Goal: Task Accomplishment & Management: Use online tool/utility

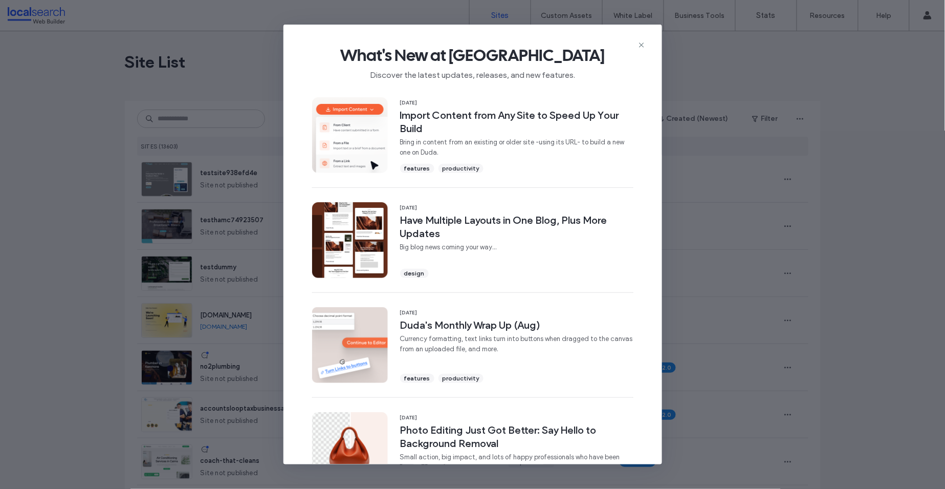
click at [917, 58] on div "What's New at Duda Discover the latest updates, releases, and new features. 17 …" at bounding box center [472, 244] width 945 height 489
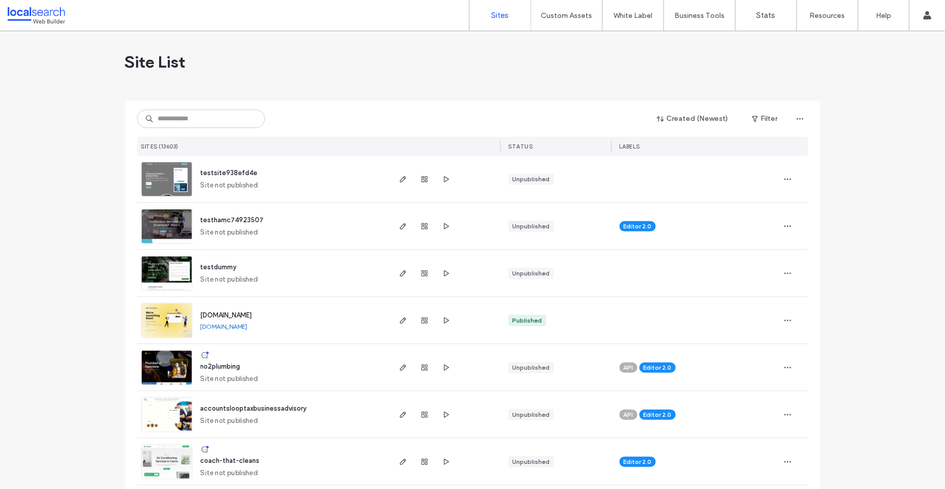
drag, startPoint x: 226, startPoint y: 105, endPoint x: 224, endPoint y: 114, distance: 8.9
click at [225, 113] on div "Created (Newest) Filter SITES (13603) STATUS LABELS" at bounding box center [473, 128] width 672 height 55
click at [224, 114] on input at bounding box center [201, 119] width 128 height 18
paste input "********"
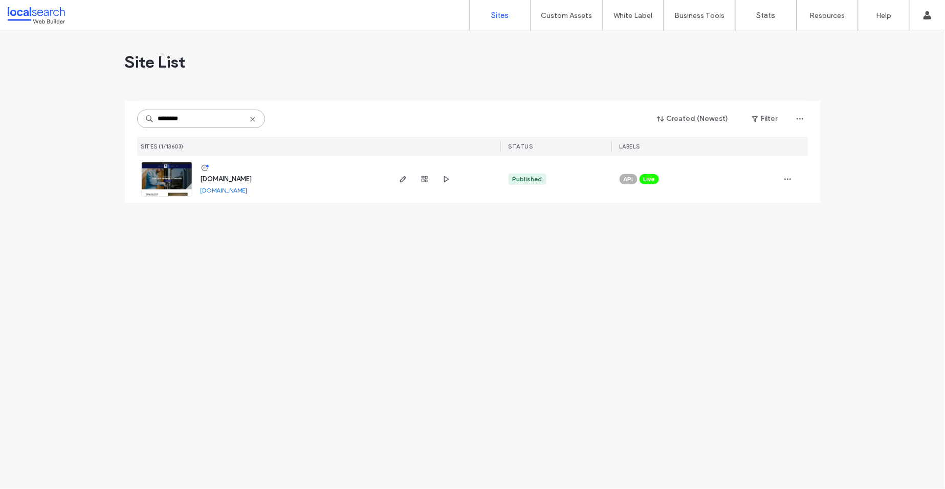
type input "********"
click at [235, 176] on span "www.dachboehandyman.com" at bounding box center [227, 179] width 52 height 8
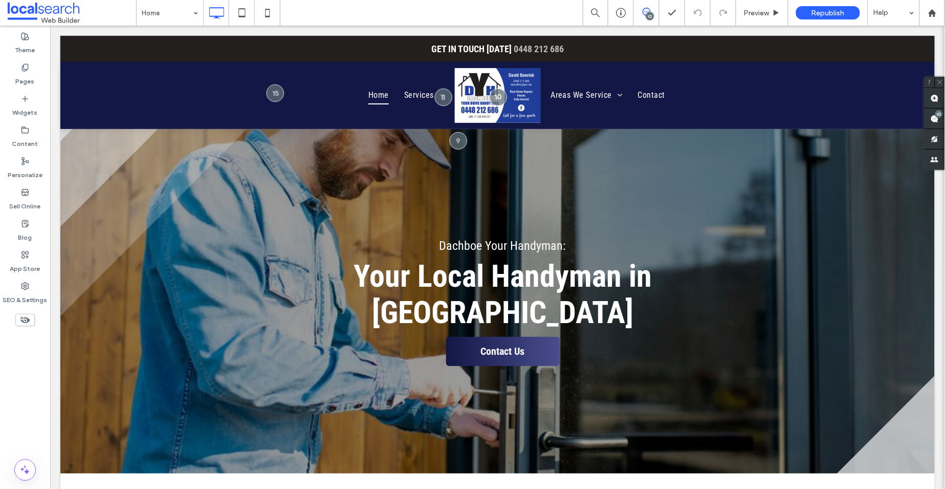
click at [647, 12] on use at bounding box center [647, 12] width 8 height 8
click at [649, 11] on use at bounding box center [647, 12] width 8 height 8
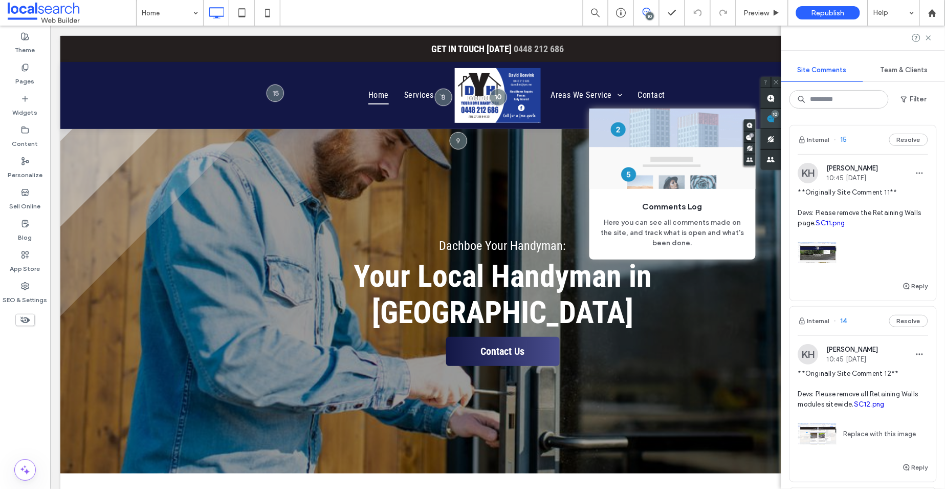
click at [782, 118] on span at bounding box center [771, 119] width 20 height 20
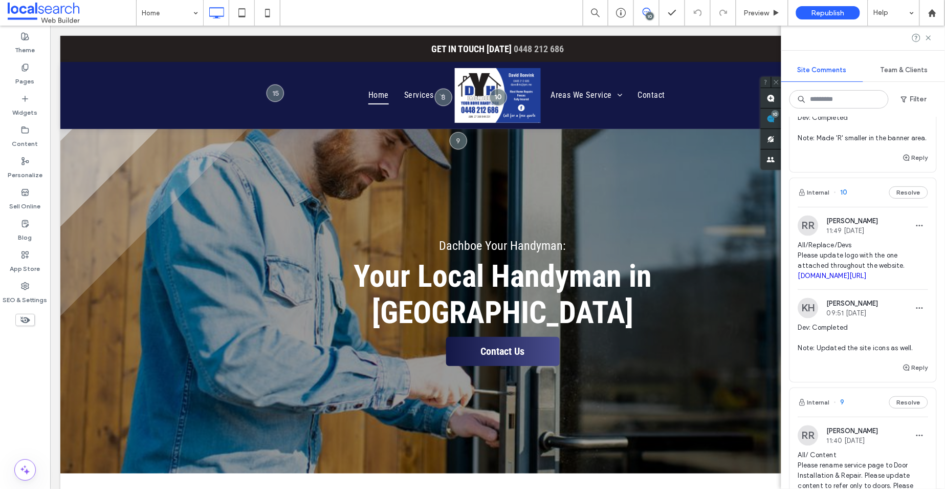
scroll to position [521, 0]
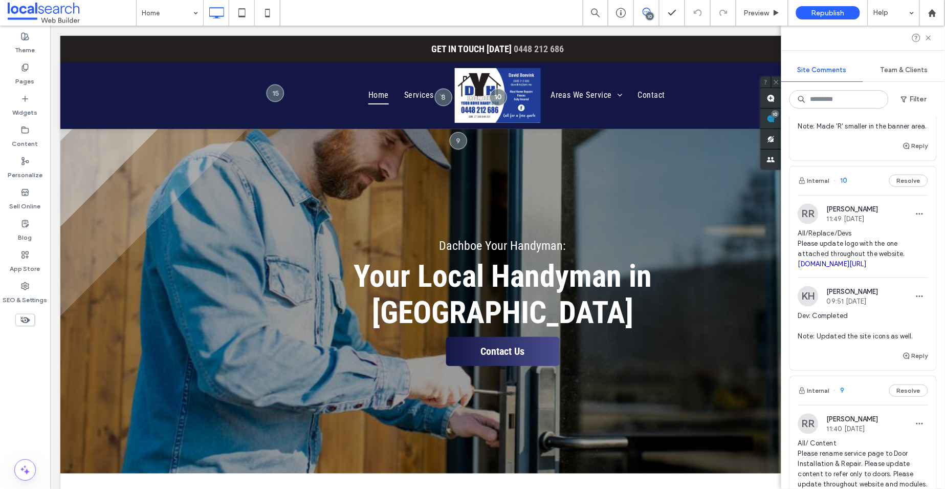
click at [845, 186] on span "10" at bounding box center [841, 181] width 14 height 10
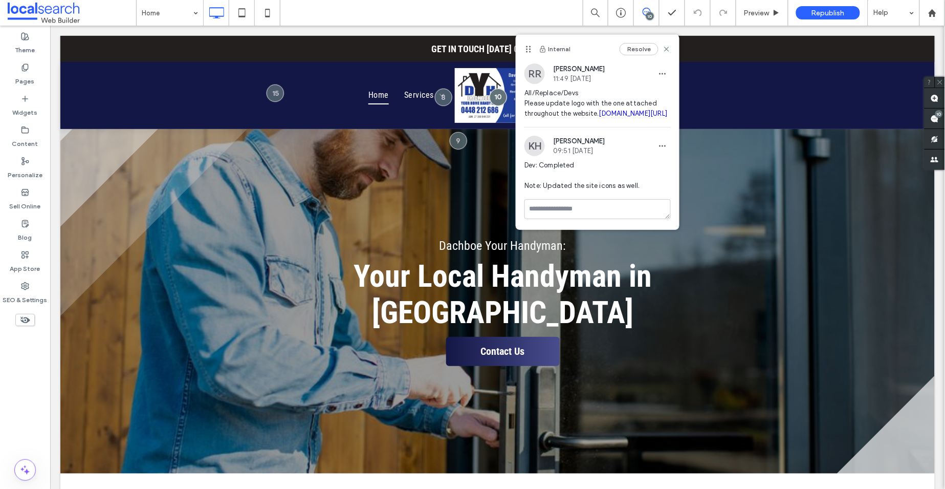
click at [599, 117] on link "[DOMAIN_NAME][URL]" at bounding box center [633, 114] width 69 height 8
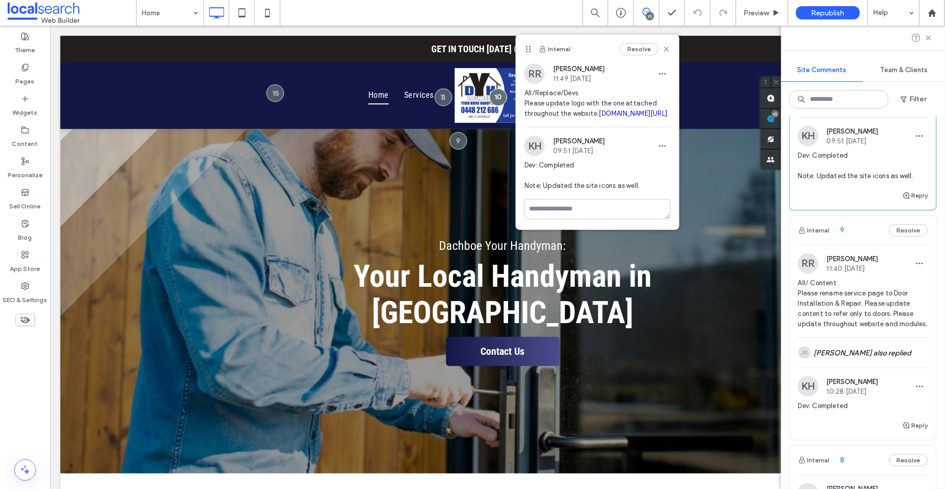
scroll to position [688, 0]
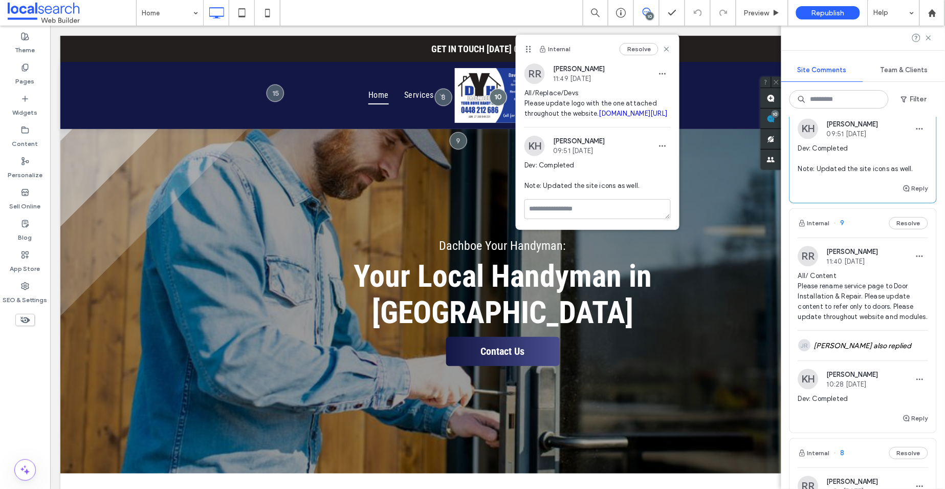
click at [844, 228] on span "9" at bounding box center [839, 223] width 11 height 10
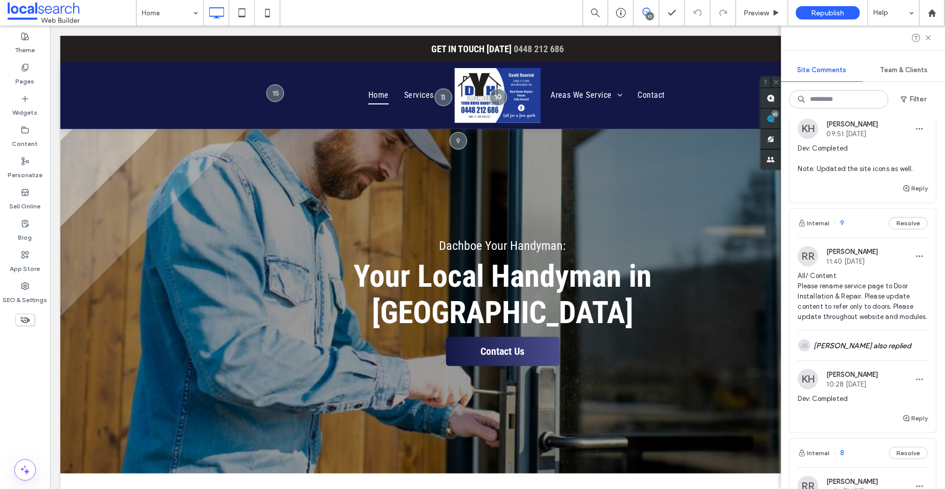
scroll to position [0, 0]
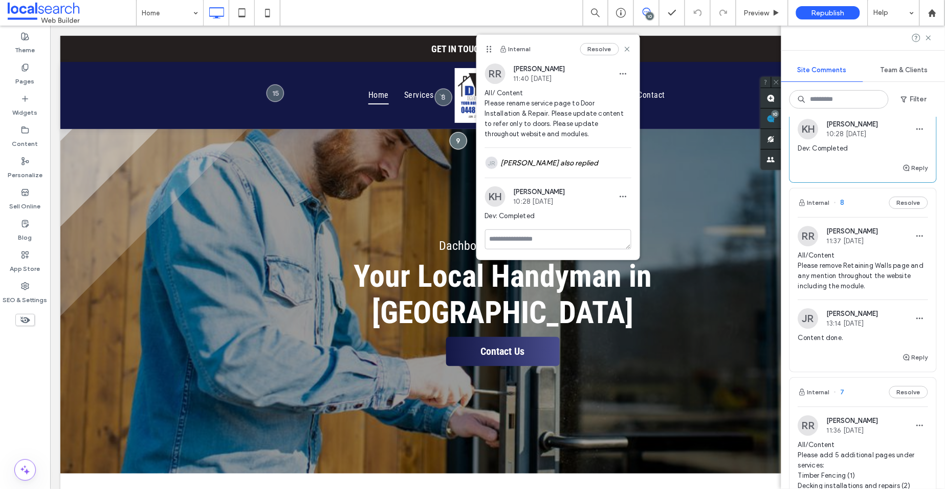
scroll to position [949, 0]
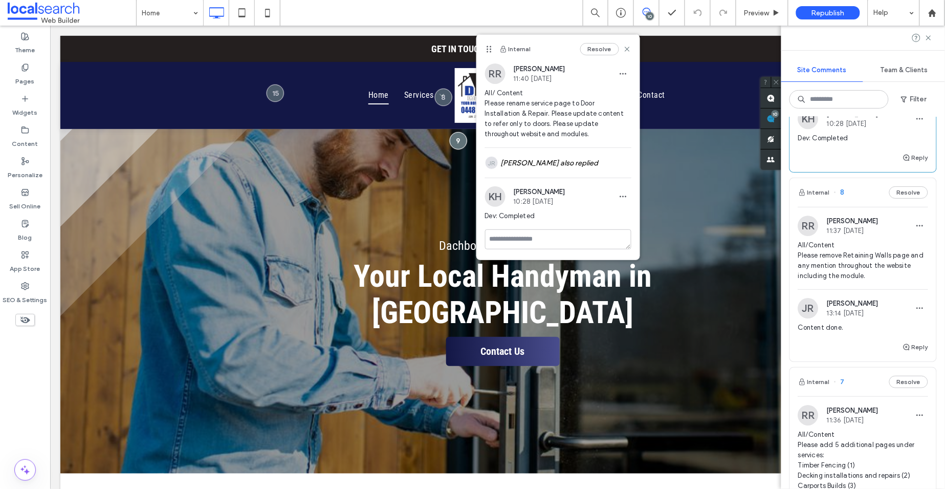
click at [843, 198] on span "8" at bounding box center [839, 192] width 11 height 10
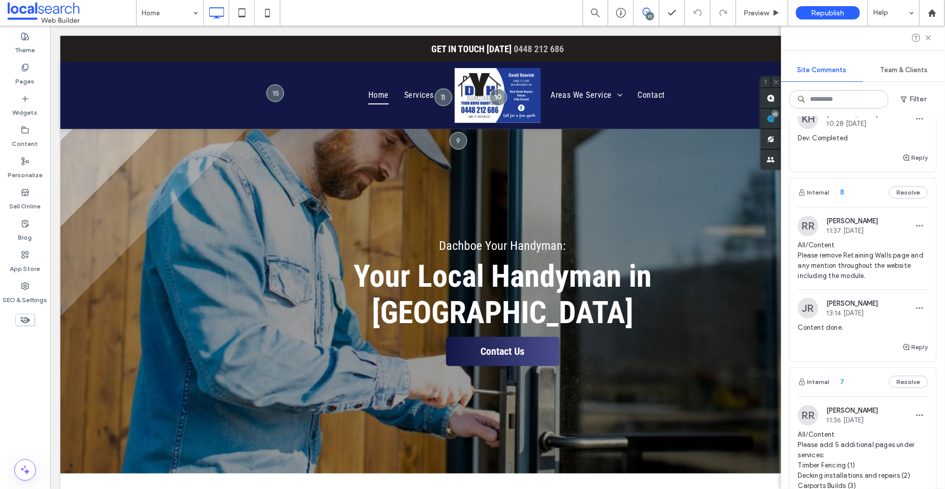
scroll to position [0, 0]
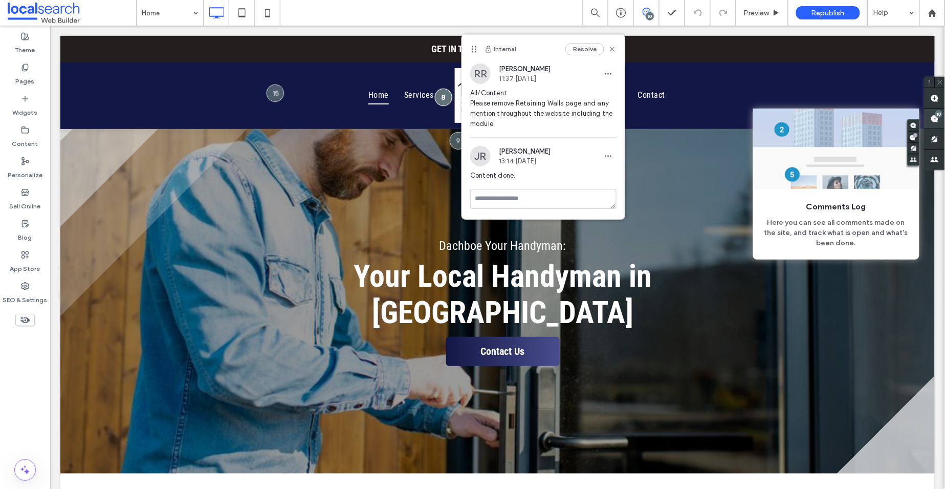
click at [935, 115] on span at bounding box center [935, 119] width 20 height 20
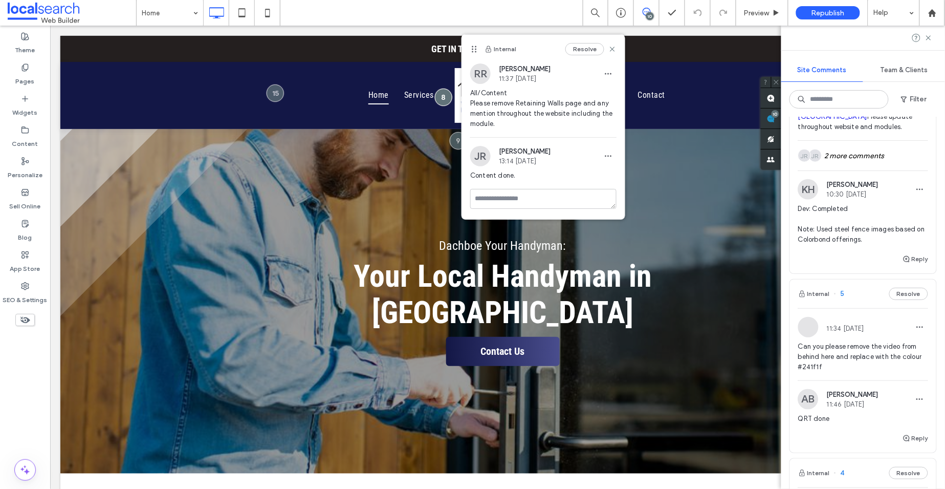
scroll to position [1568, 0]
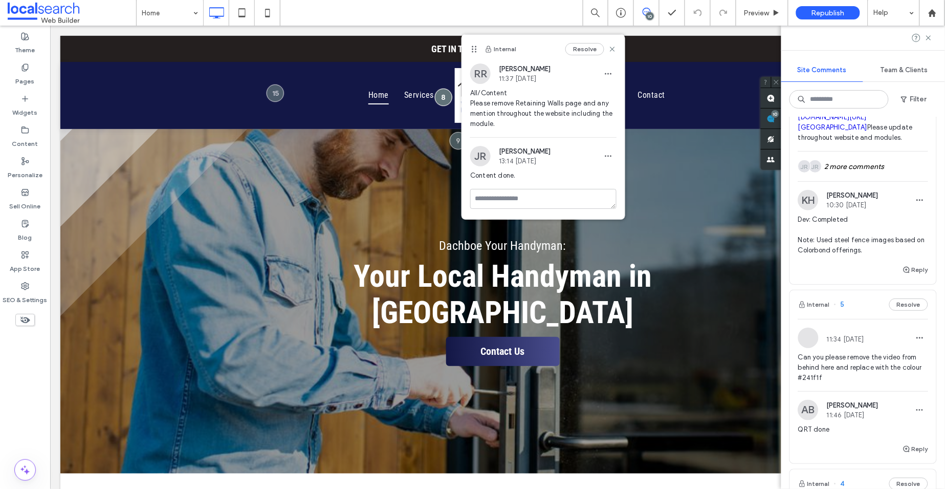
click at [841, 29] on span "6" at bounding box center [839, 23] width 11 height 10
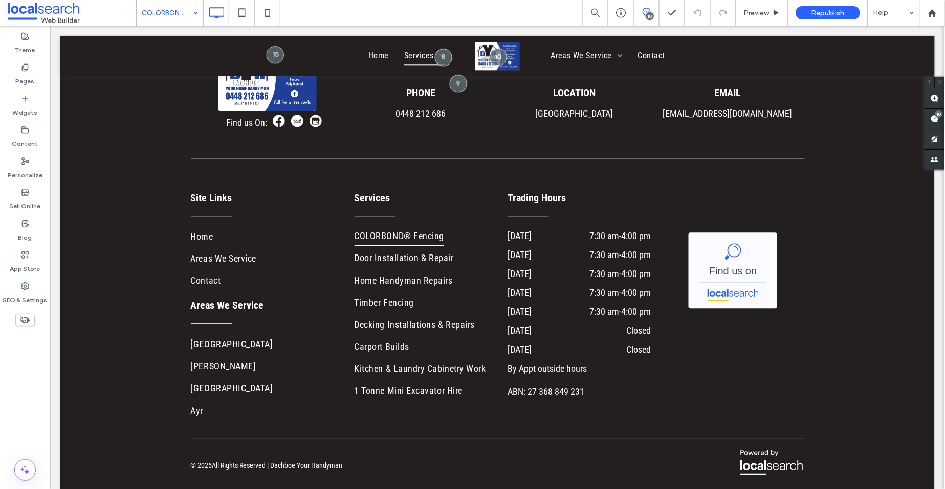
scroll to position [1905, 0]
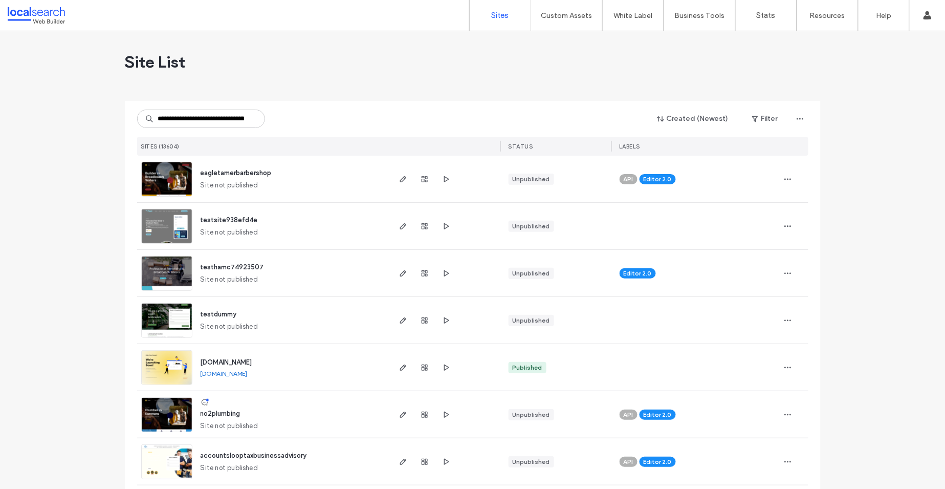
scroll to position [0, 103]
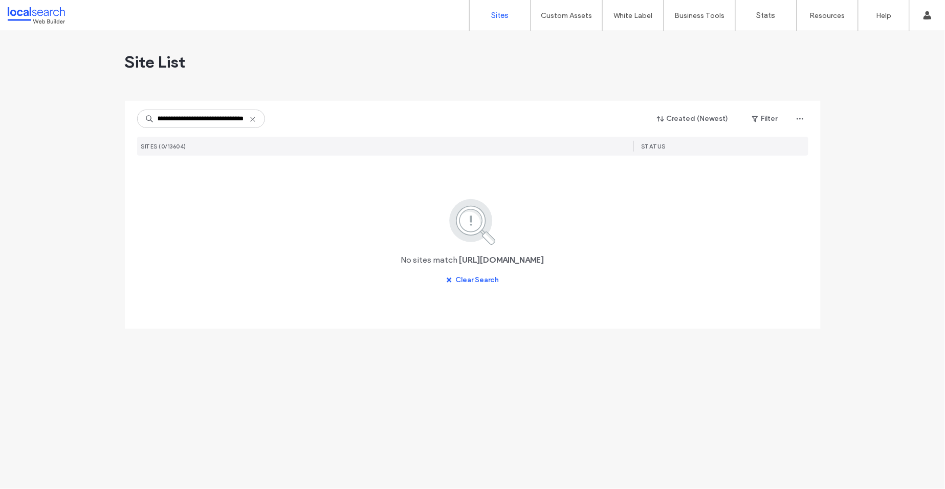
type input "**********"
click at [255, 118] on icon at bounding box center [253, 119] width 8 height 8
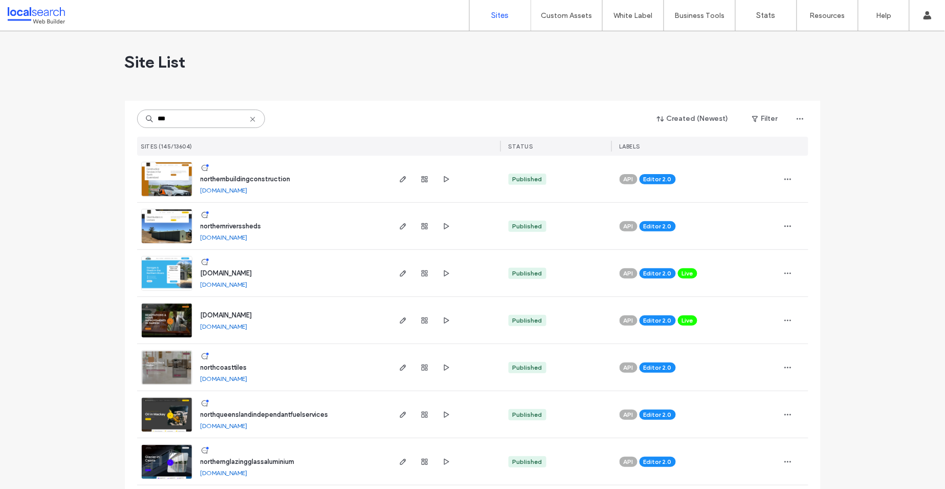
type input "***"
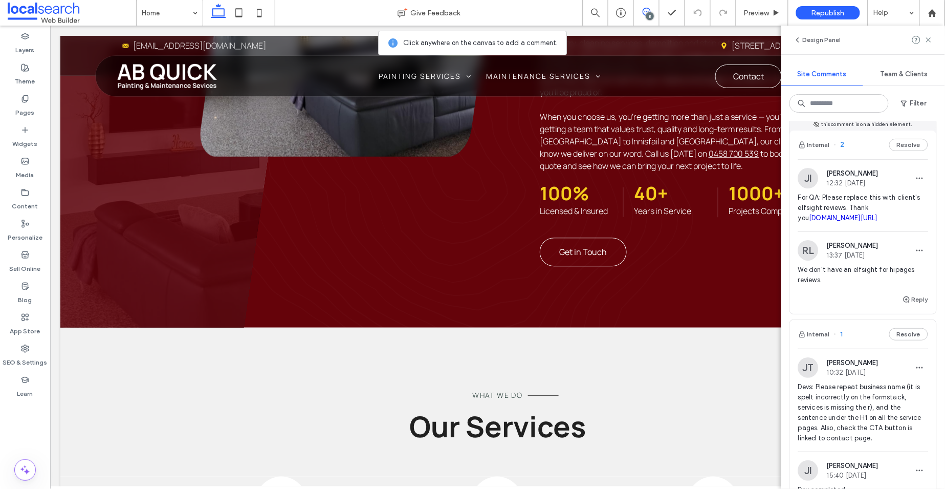
scroll to position [1117, 0]
